Goal: Obtain resource: Obtain resource

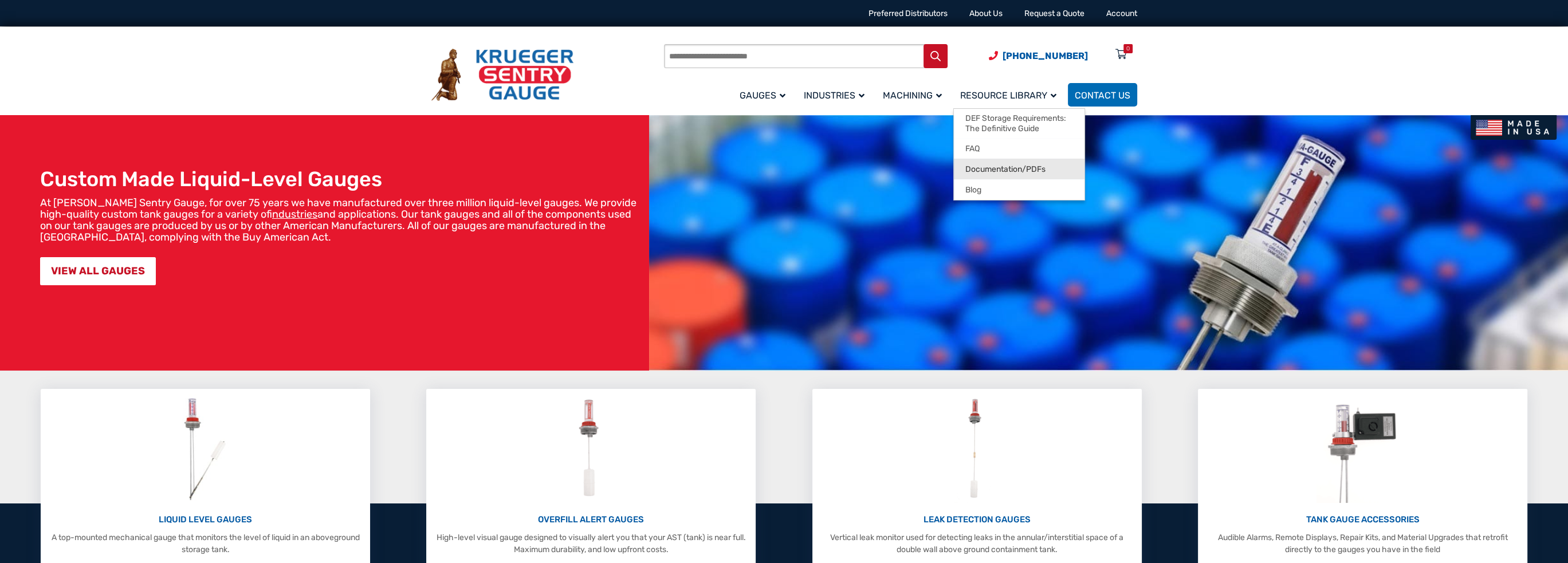
click at [1008, 170] on span "Documentation/PDFs" at bounding box center [1005, 170] width 80 height 10
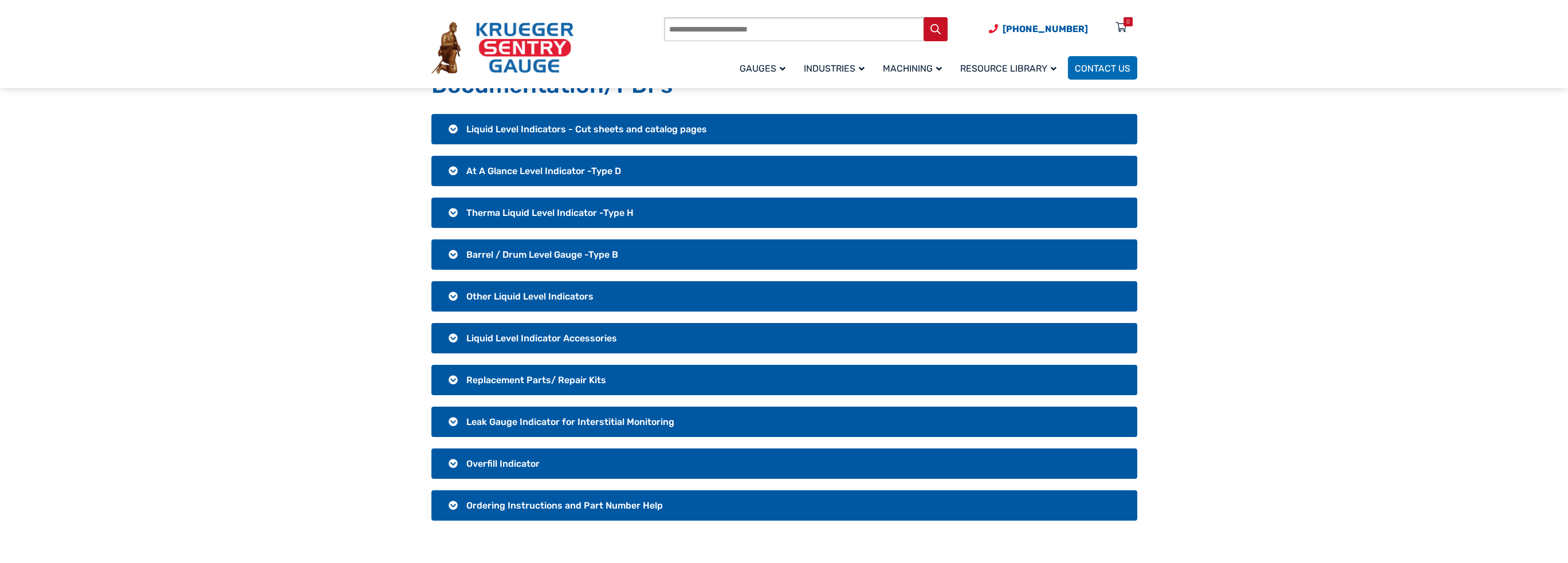
scroll to position [57, 0]
click at [453, 212] on h3 "Therma Liquid Level Indicator -Type H" at bounding box center [784, 213] width 706 height 30
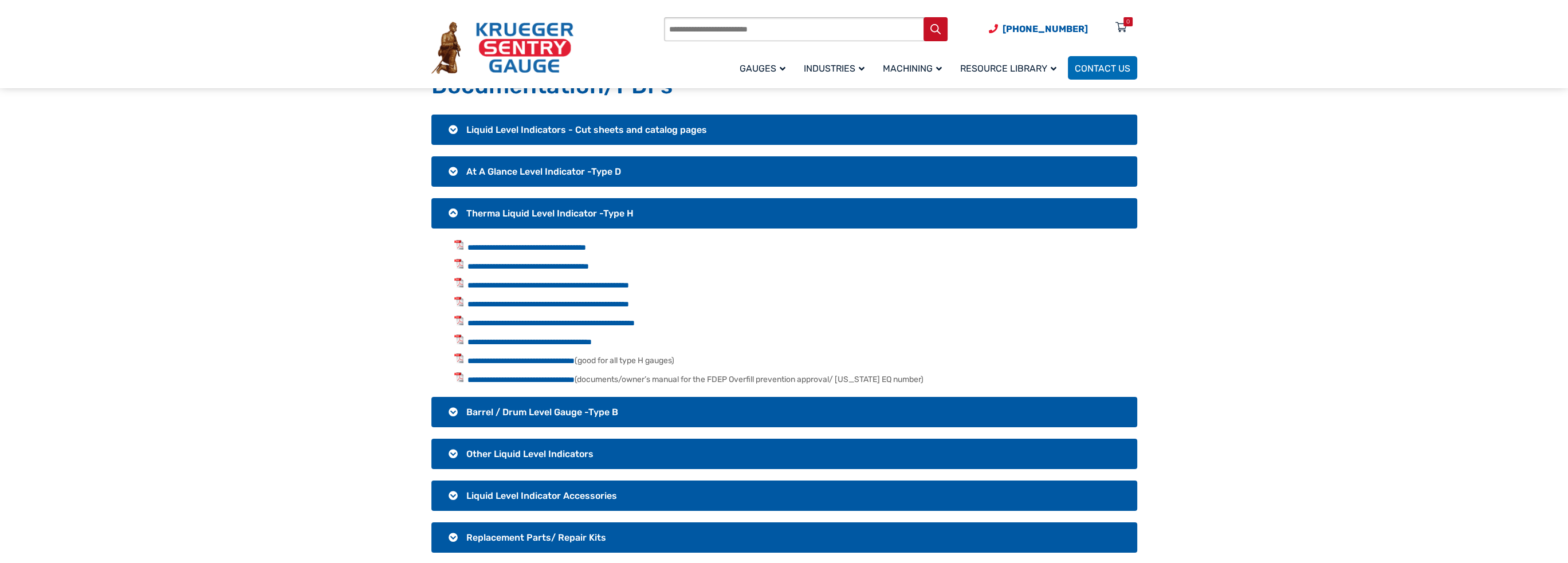
click at [453, 212] on h3 "Therma Liquid Level Indicator -Type H" at bounding box center [784, 213] width 706 height 30
